Goal: Check status: Check status

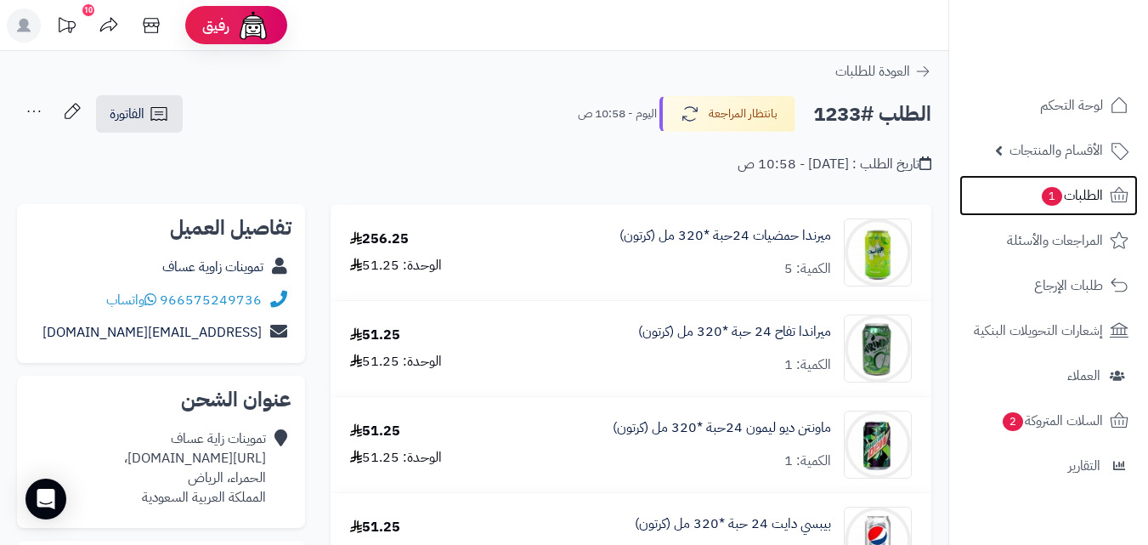
scroll to position [238, 0]
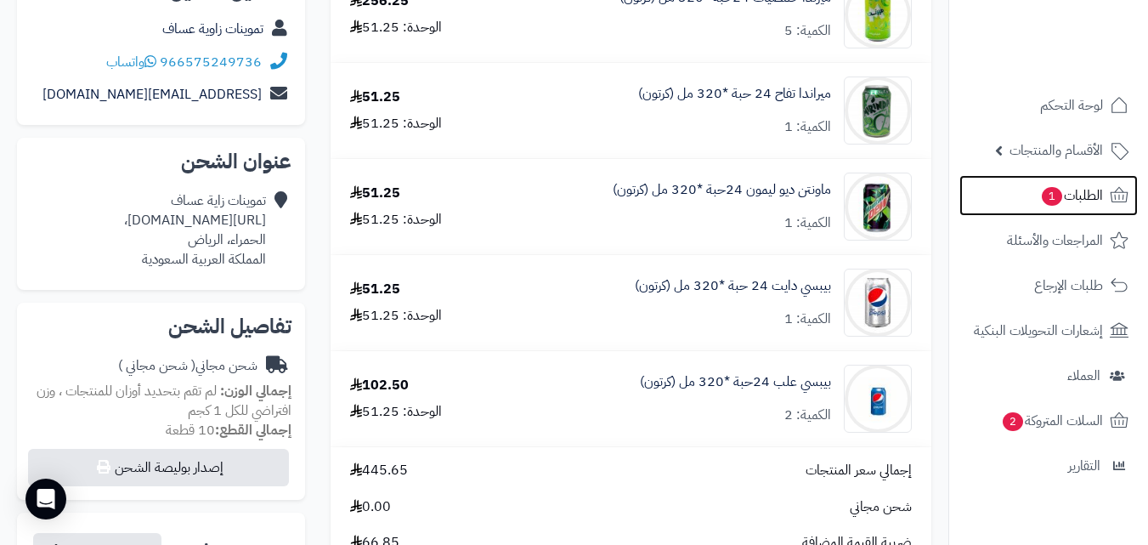
click at [1046, 198] on span "1" at bounding box center [1052, 197] width 21 height 20
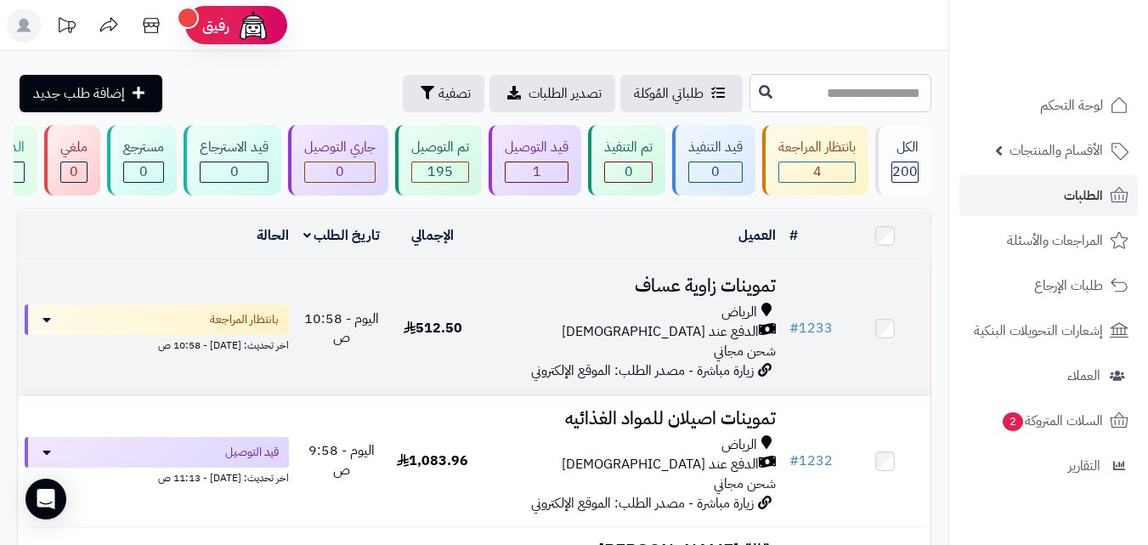
scroll to position [85, 0]
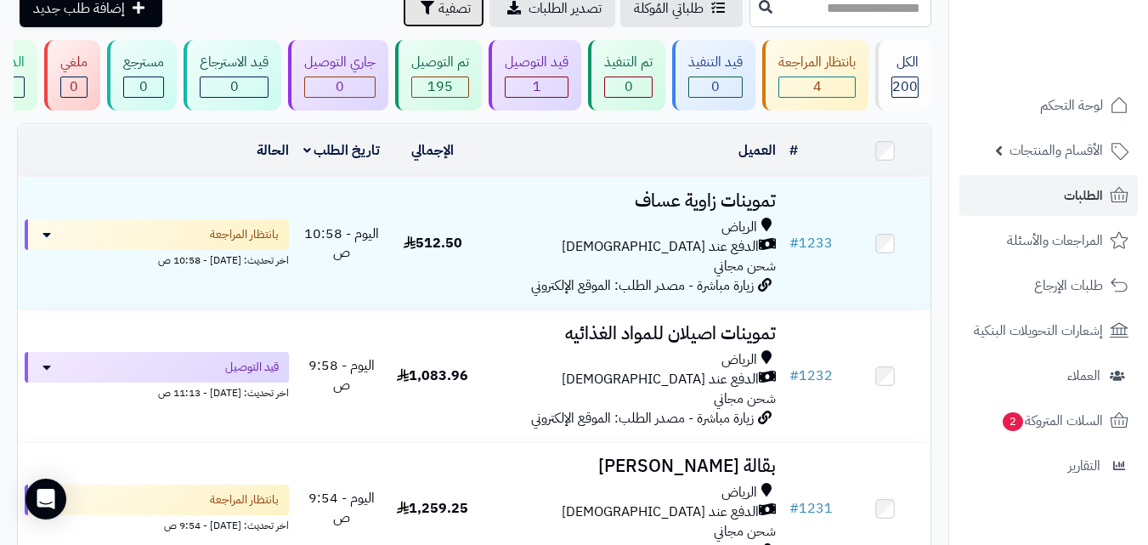
drag, startPoint x: 334, startPoint y: 16, endPoint x: 301, endPoint y: 162, distance: 149.1
click at [403, 16] on button "تصفية" at bounding box center [444, 8] width 82 height 37
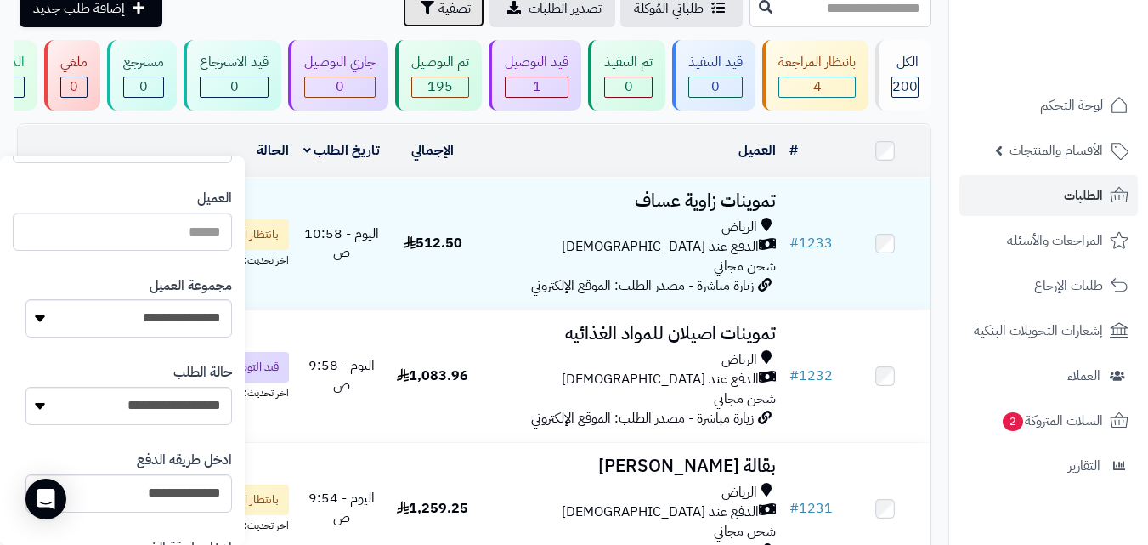
scroll to position [230, 0]
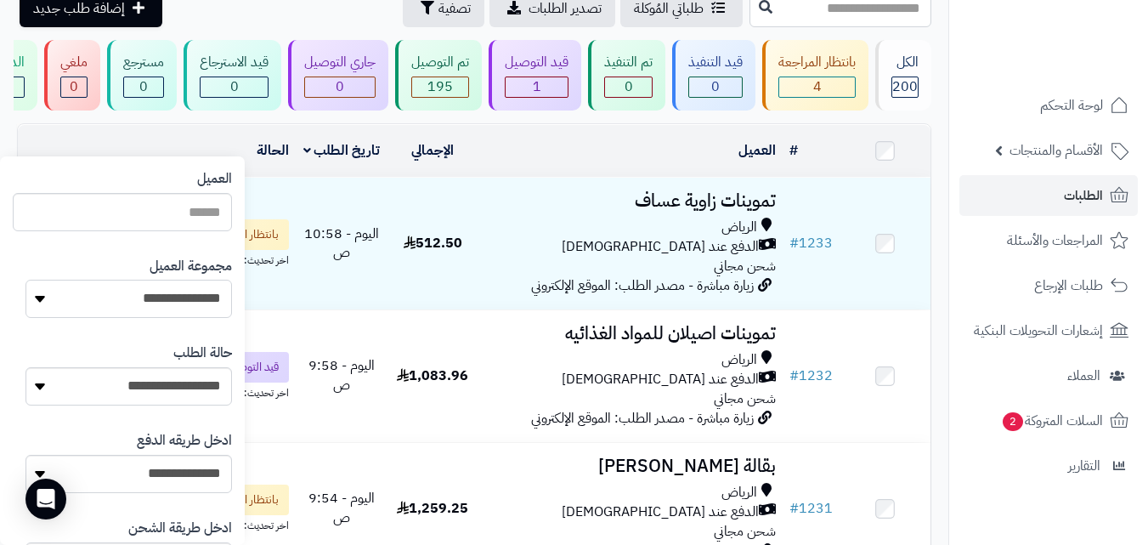
click at [115, 292] on select "**********" at bounding box center [129, 299] width 207 height 38
select select "*"
click at [26, 280] on select "**********" at bounding box center [129, 299] width 207 height 38
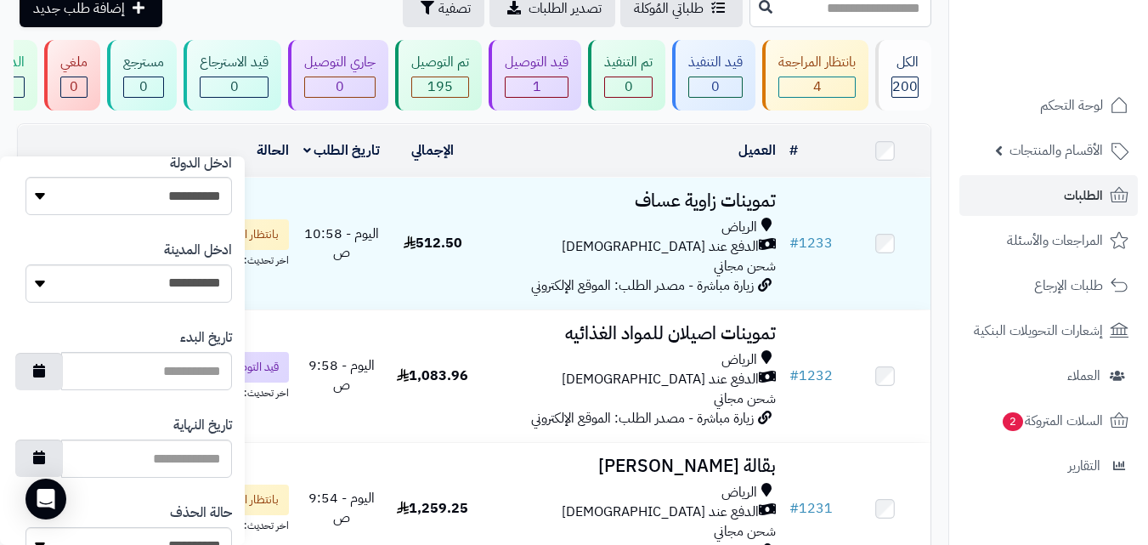
scroll to position [981, 0]
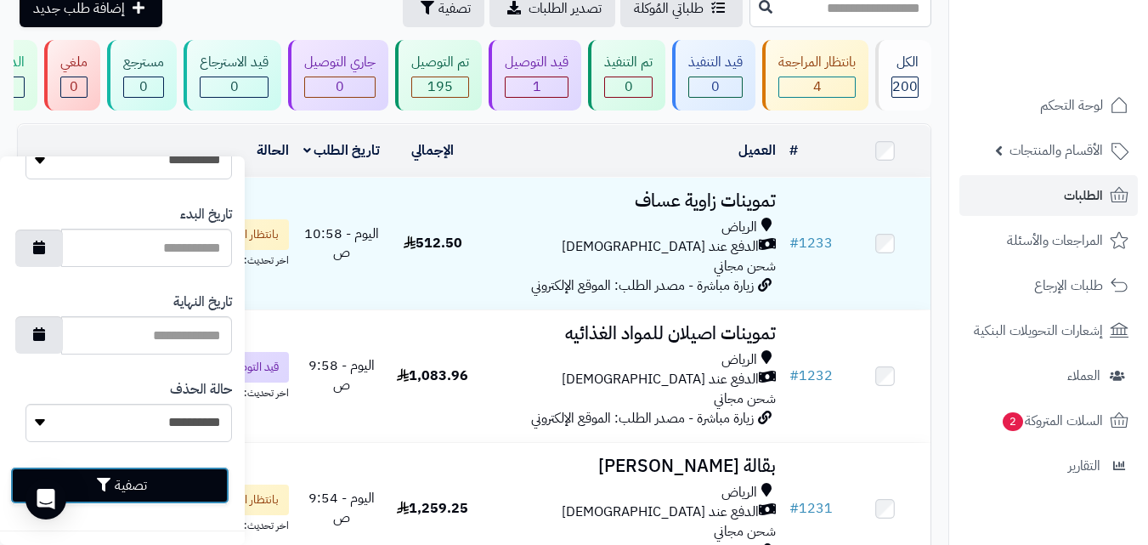
click at [100, 485] on button "تصفية" at bounding box center [119, 485] width 219 height 37
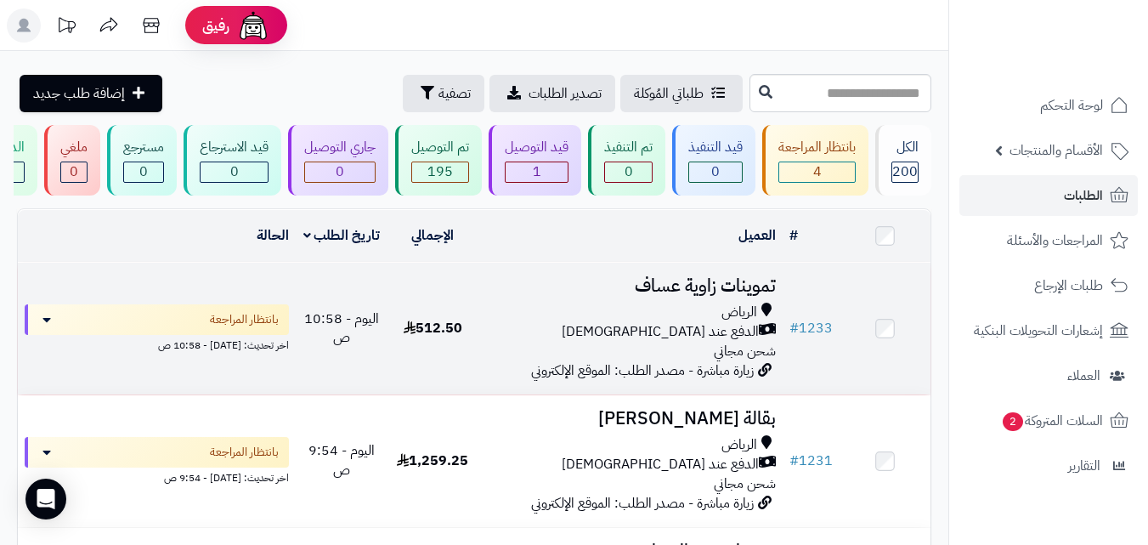
click at [428, 354] on td "512.50" at bounding box center [433, 329] width 91 height 132
